Goal: Navigation & Orientation: Find specific page/section

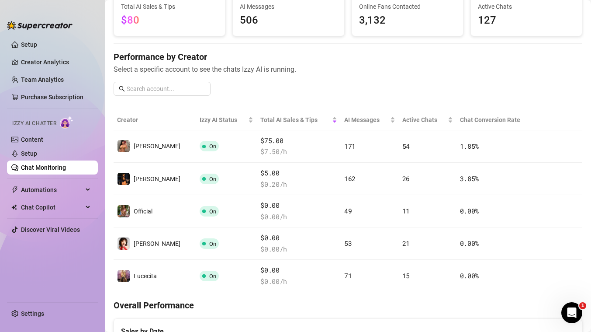
scroll to position [63, 0]
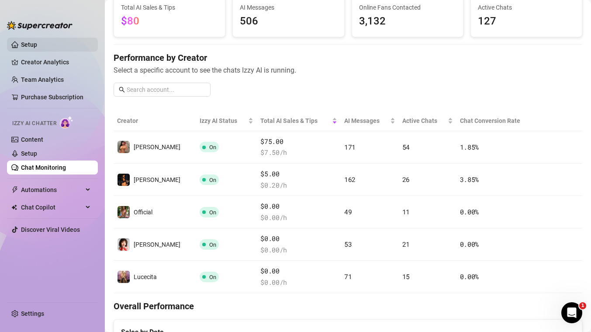
click at [30, 43] on link "Setup" at bounding box center [29, 44] width 16 height 7
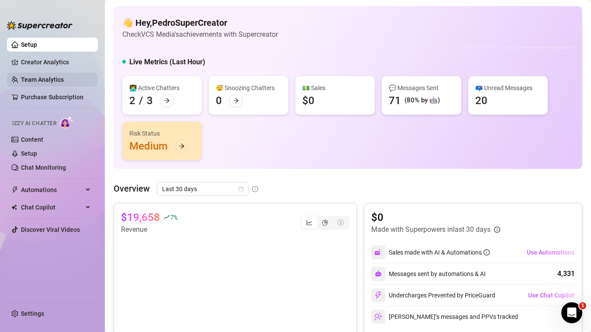
click at [42, 80] on link "Team Analytics" at bounding box center [42, 79] width 43 height 7
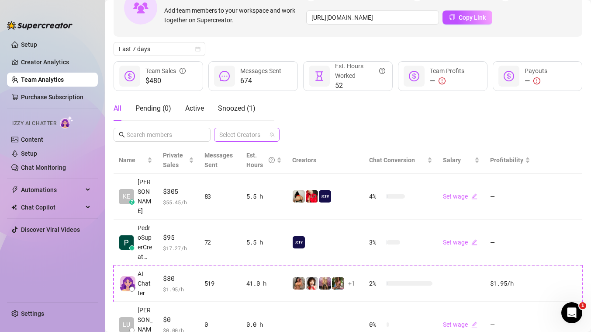
scroll to position [66, 0]
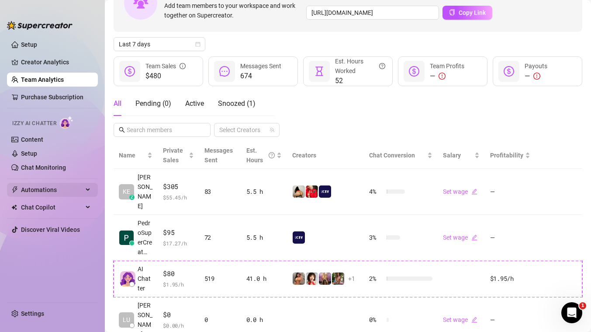
click at [42, 191] on span "Automations" at bounding box center [52, 190] width 62 height 14
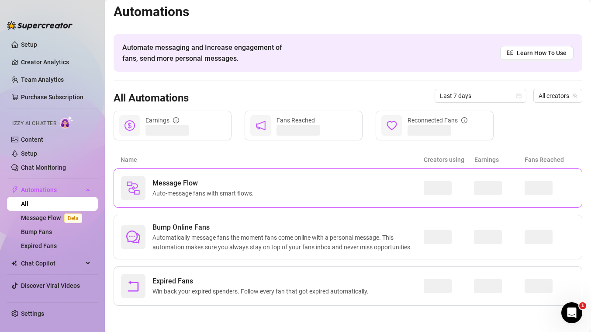
scroll to position [3, 0]
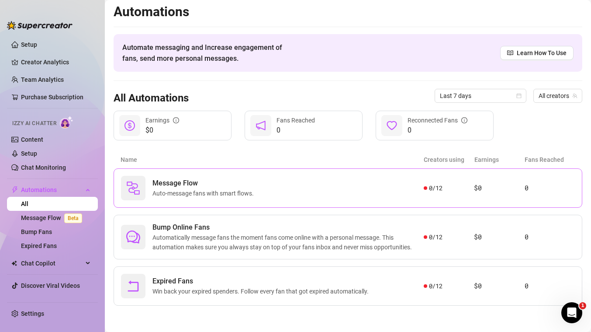
click at [205, 195] on span "Auto-message fans with smart flows." at bounding box center [204, 193] width 105 height 10
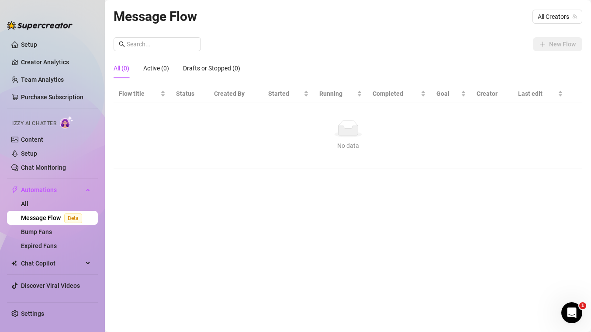
click at [46, 219] on link "Message Flow Beta" at bounding box center [53, 217] width 65 height 7
click at [28, 200] on link "All" at bounding box center [24, 203] width 7 height 7
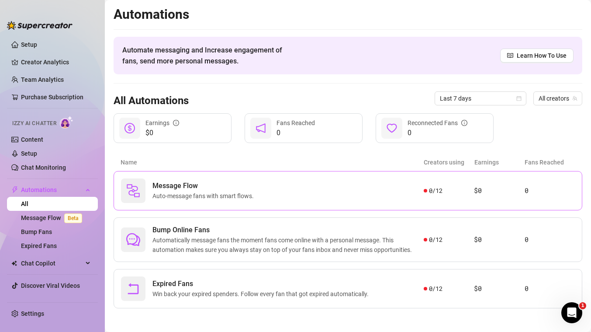
click at [166, 198] on span "Auto-message fans with smart flows." at bounding box center [204, 196] width 105 height 10
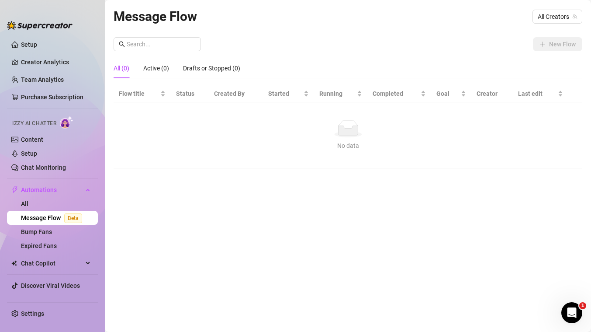
click at [42, 217] on link "Message Flow Beta" at bounding box center [53, 217] width 65 height 7
click at [23, 202] on link "All" at bounding box center [24, 203] width 7 height 7
